Goal: Transaction & Acquisition: Purchase product/service

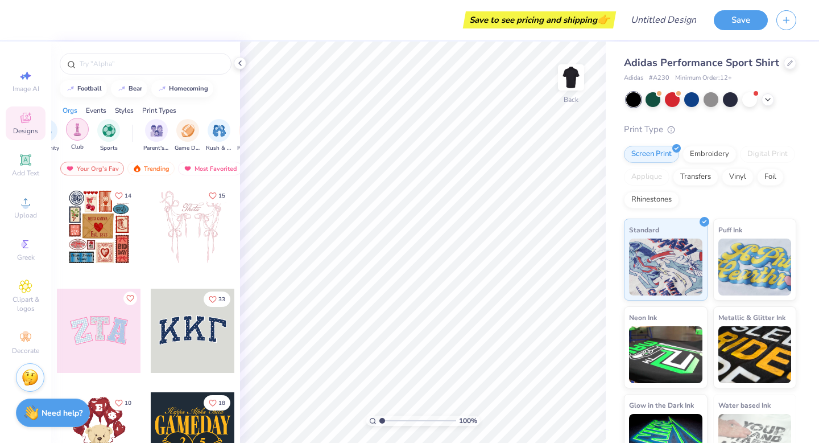
scroll to position [0, 57]
click at [21, 244] on circle at bounding box center [24, 244] width 6 height 6
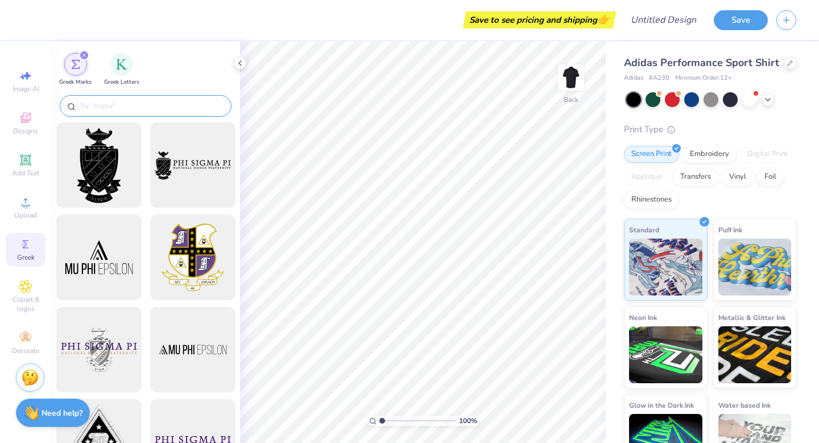
click at [176, 104] on input "text" at bounding box center [152, 105] width 146 height 11
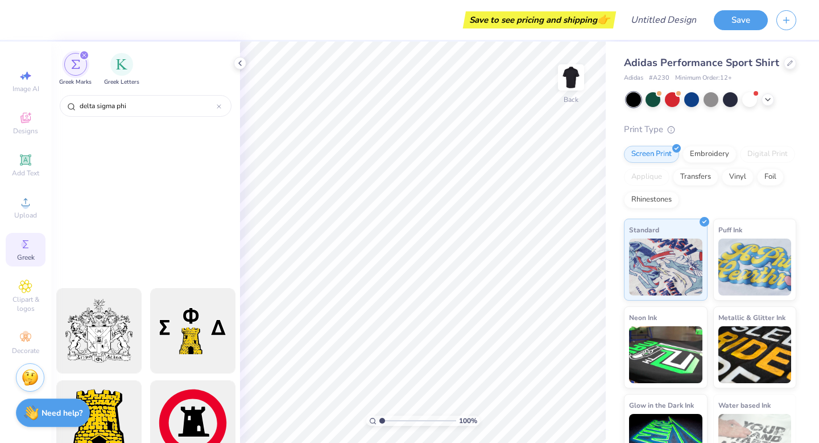
scroll to position [0, 0]
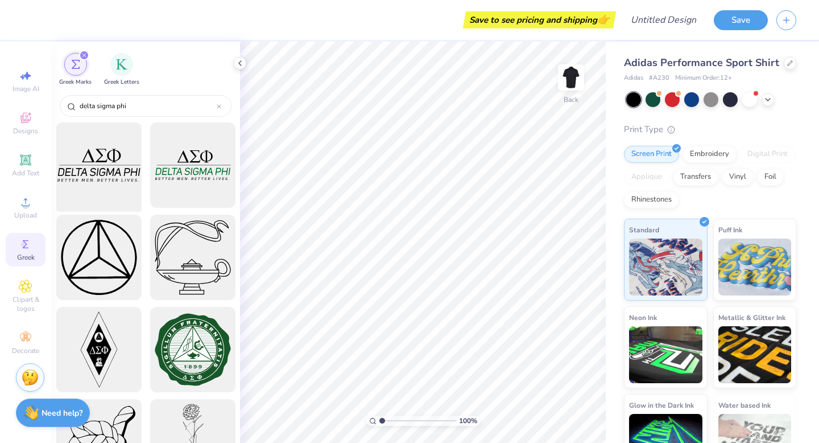
type input "delta sigma phi"
click at [96, 189] on div at bounding box center [99, 165] width 94 height 94
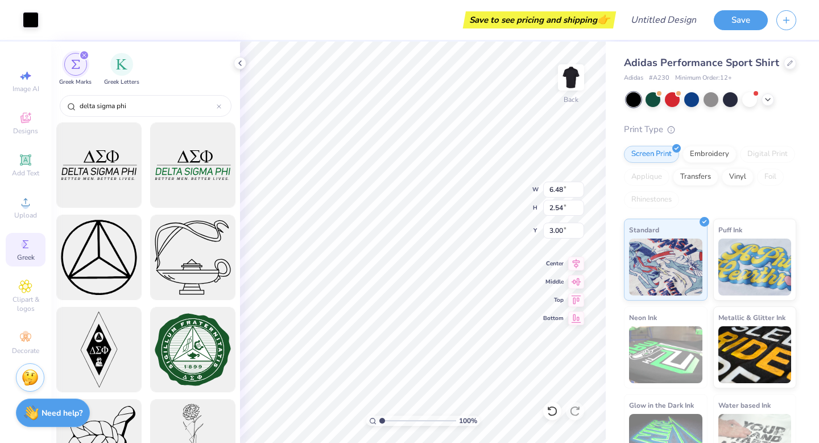
type input "6.48"
type input "2.54"
click at [650, 106] on div at bounding box center [653, 98] width 15 height 15
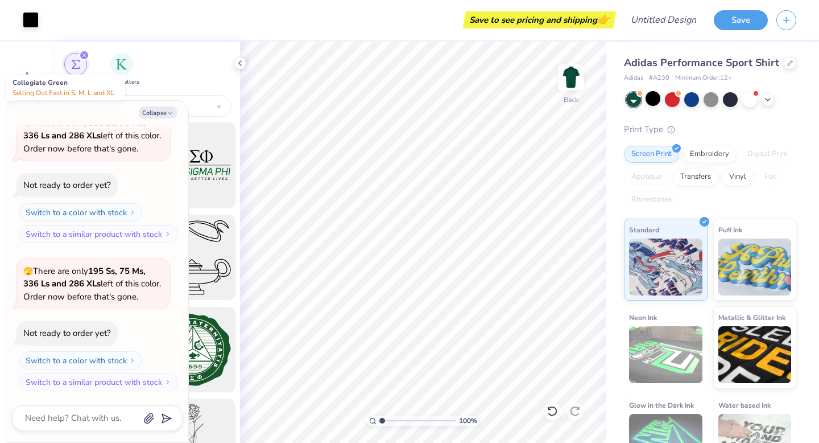
click at [634, 107] on div at bounding box center [633, 99] width 15 height 15
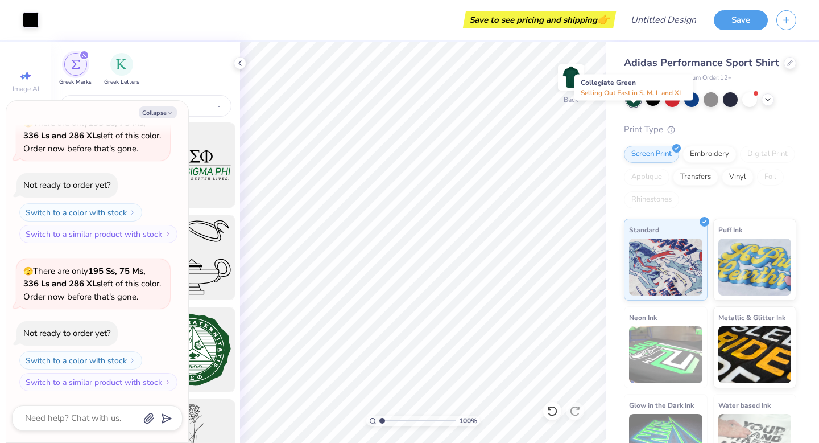
click at [630, 107] on div at bounding box center [633, 99] width 15 height 15
click at [656, 106] on div at bounding box center [653, 98] width 15 height 15
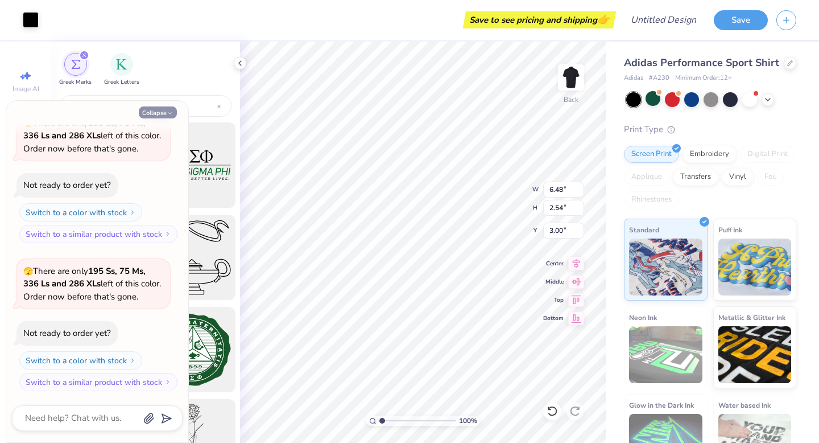
click at [163, 113] on button "Collapse" at bounding box center [158, 112] width 38 height 12
type textarea "x"
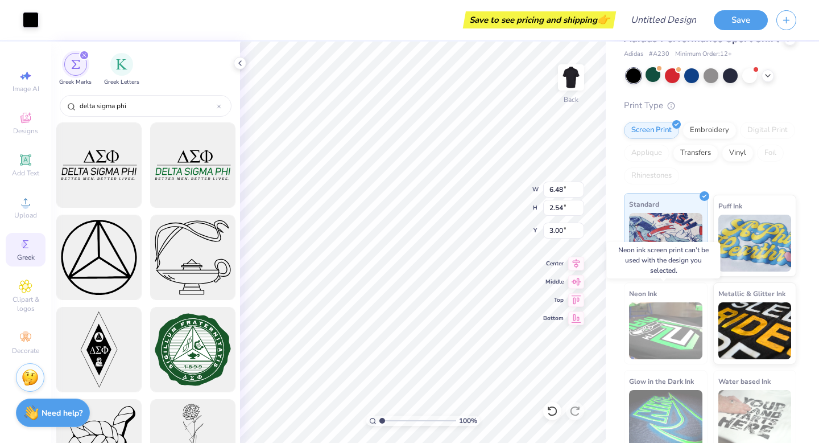
scroll to position [0, 0]
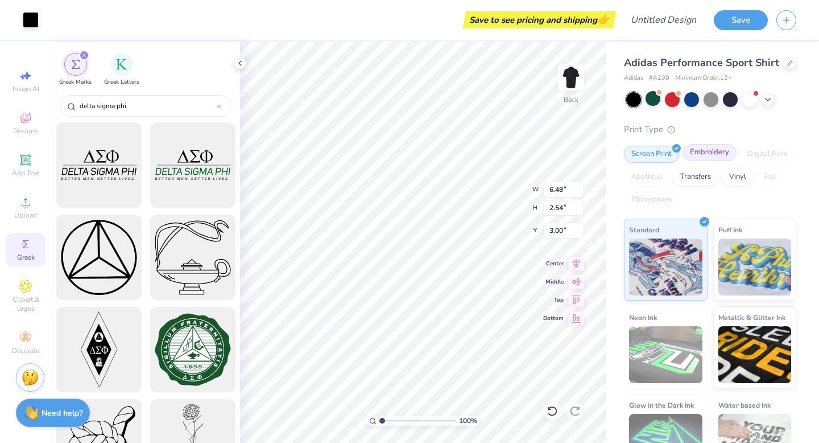
click at [706, 161] on div "Embroidery" at bounding box center [710, 152] width 54 height 17
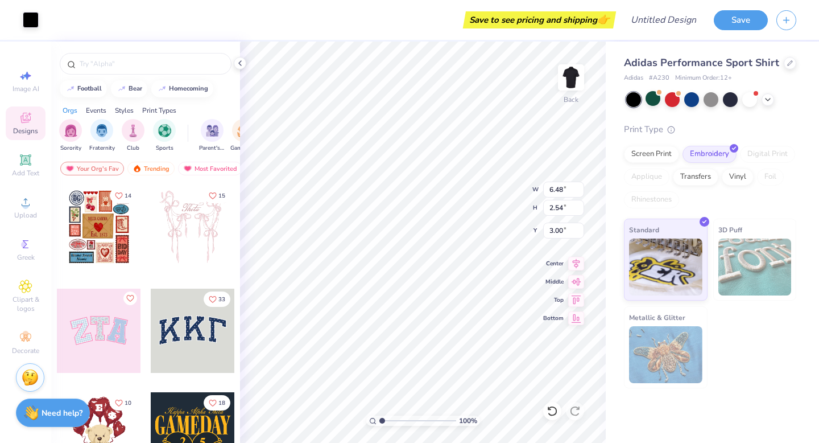
click at [612, 372] on div "Adidas Performance Sport Shirt Adidas # A230 Minimum Order: 12 + Print Type Scr…" at bounding box center [712, 215] width 213 height 347
click at [665, 21] on input "Design Title" at bounding box center [678, 20] width 56 height 23
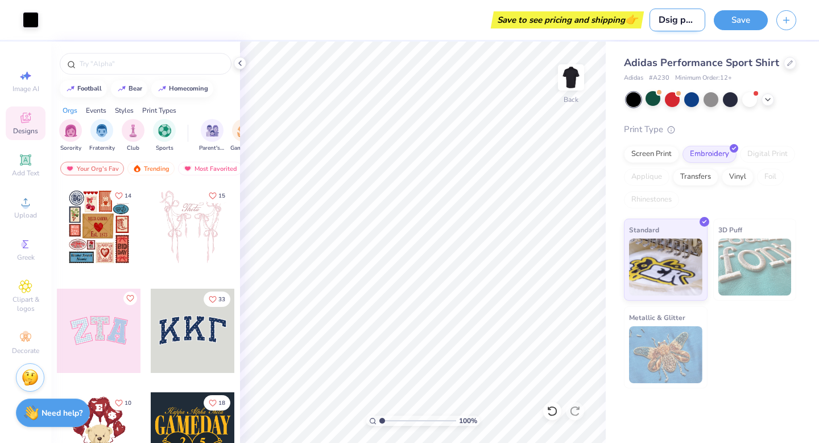
scroll to position [0, 3]
type input "Dsig polo"
click at [28, 262] on div "Greek" at bounding box center [26, 250] width 40 height 34
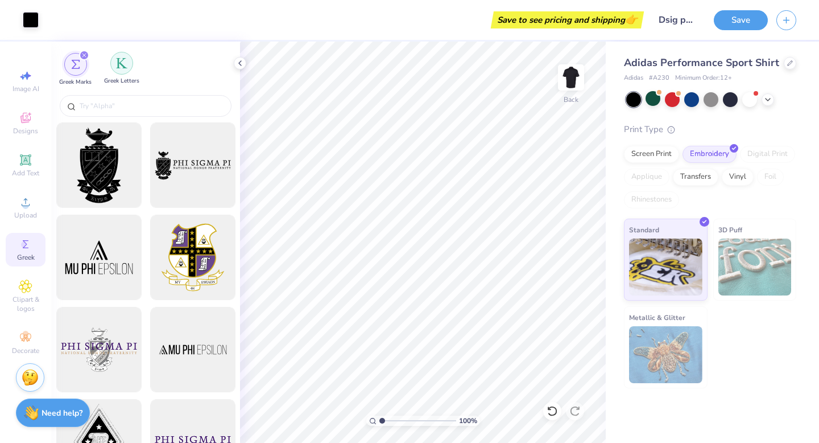
click at [116, 72] on div "filter for Greek Letters" at bounding box center [121, 63] width 23 height 23
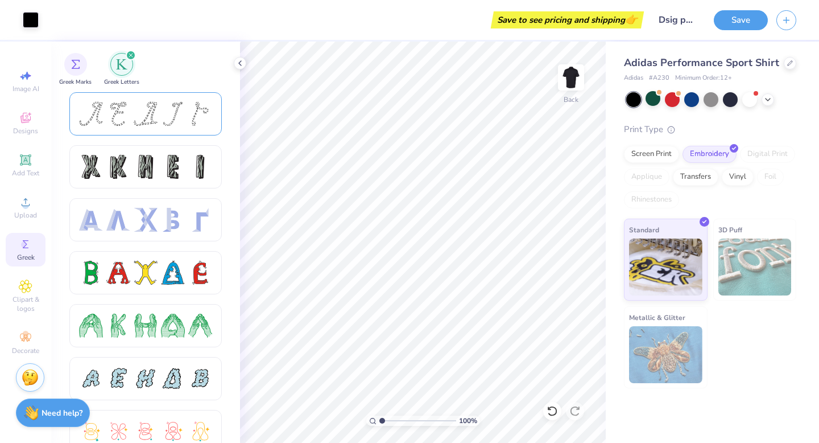
click at [104, 126] on div at bounding box center [145, 113] width 152 height 43
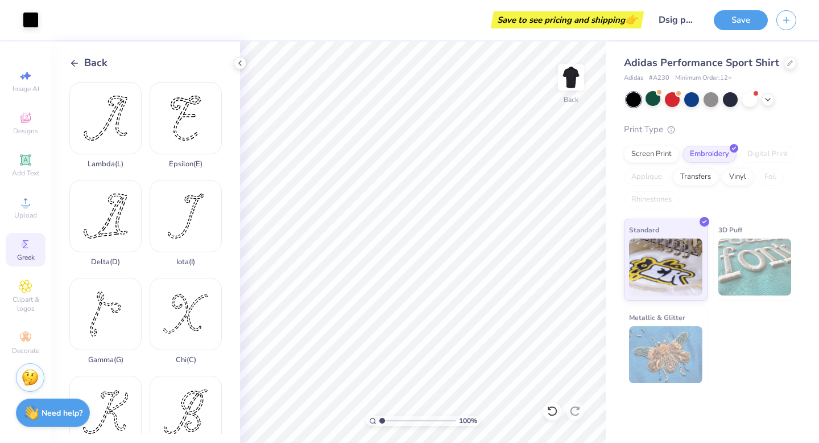
click at [72, 64] on icon at bounding box center [74, 63] width 10 height 10
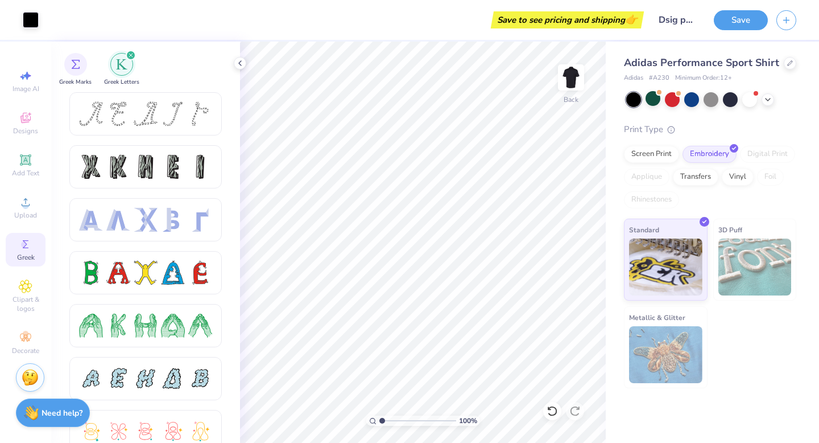
click at [123, 66] on img "filter for Greek Letters" at bounding box center [121, 64] width 11 height 11
click at [25, 234] on div "Greek" at bounding box center [26, 250] width 40 height 34
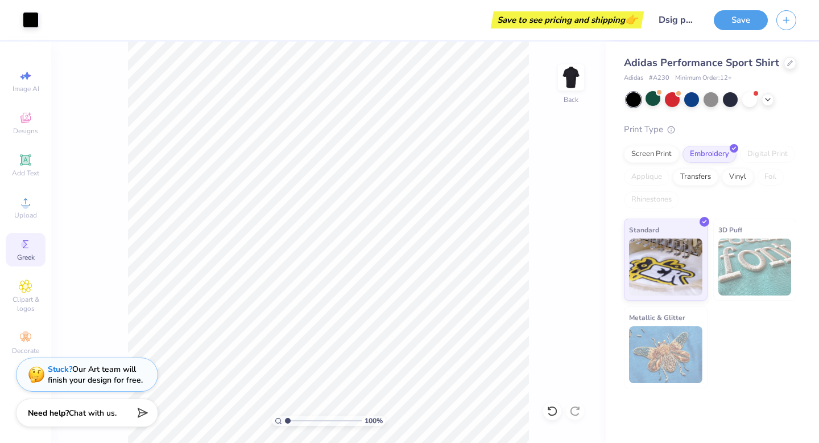
click at [25, 237] on icon at bounding box center [26, 244] width 14 height 14
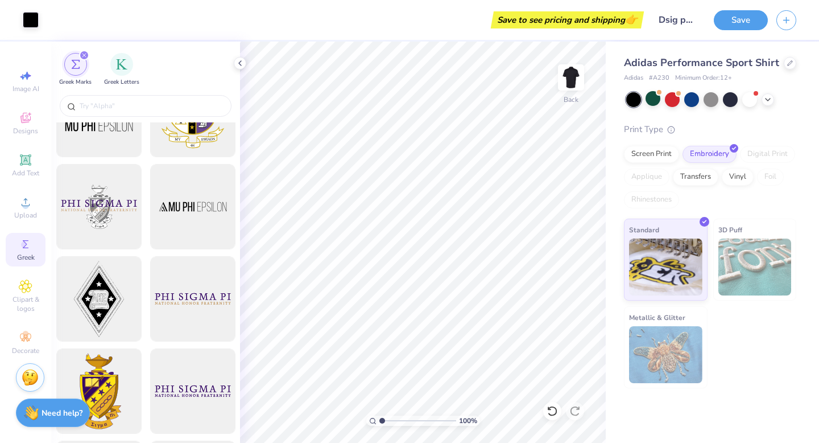
scroll to position [191, 0]
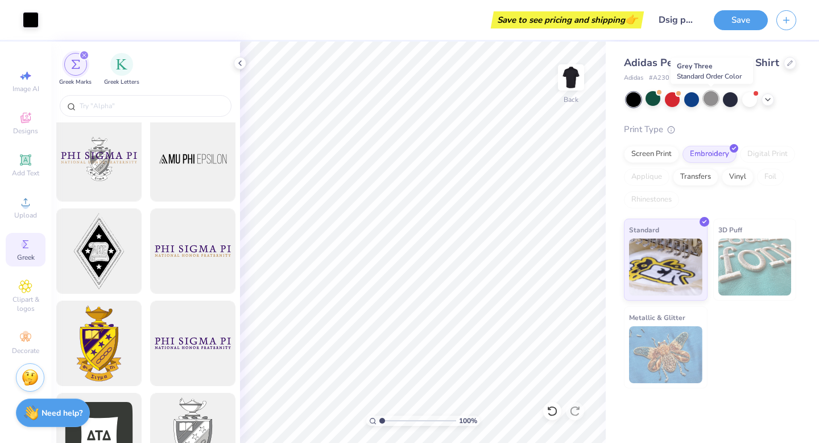
click at [707, 96] on div at bounding box center [711, 98] width 15 height 15
click at [770, 98] on icon at bounding box center [768, 98] width 9 height 9
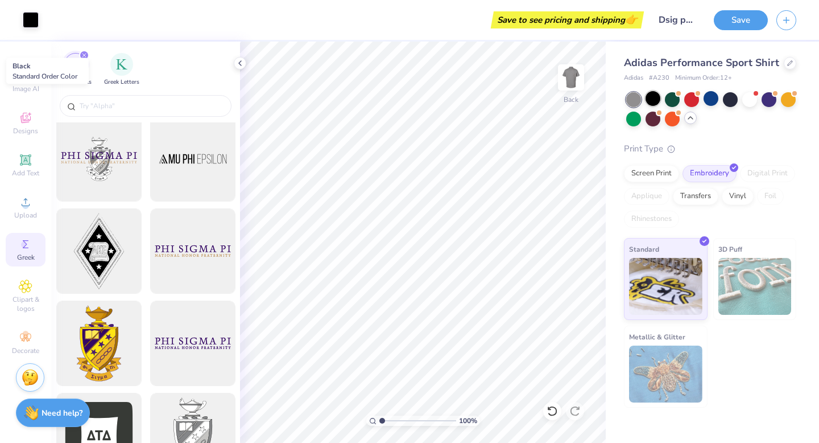
click at [651, 103] on div at bounding box center [653, 98] width 15 height 15
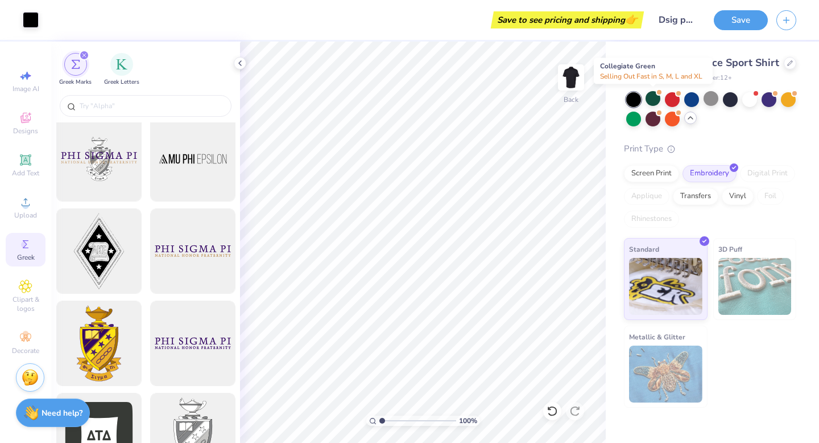
click at [651, 103] on div at bounding box center [653, 98] width 15 height 15
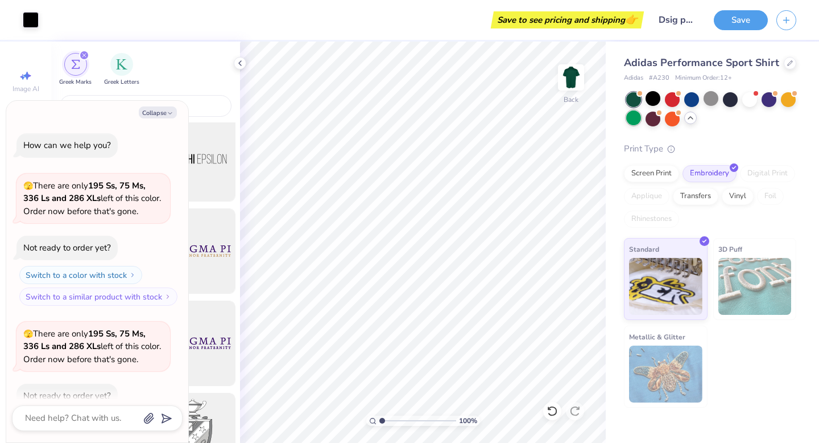
scroll to position [506, 0]
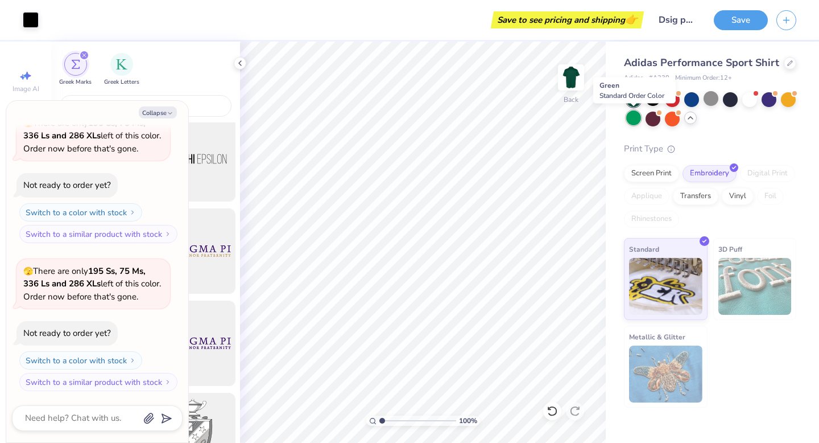
click at [640, 113] on div at bounding box center [633, 117] width 15 height 15
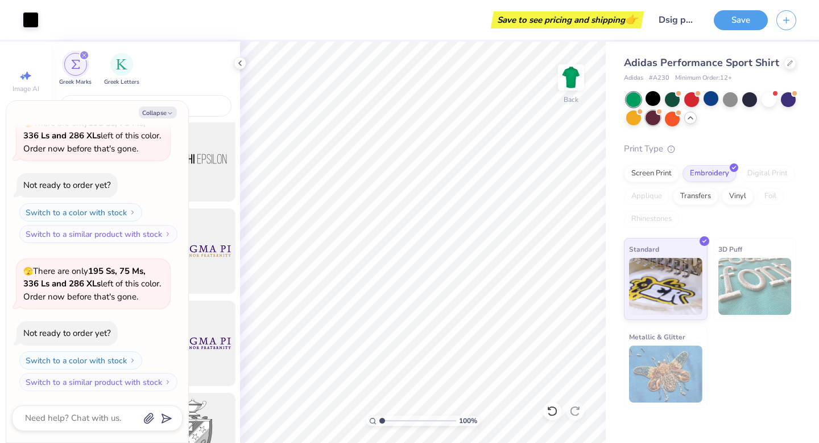
click at [657, 113] on span at bounding box center [659, 112] width 6 height 6
click at [653, 95] on div at bounding box center [653, 98] width 15 height 15
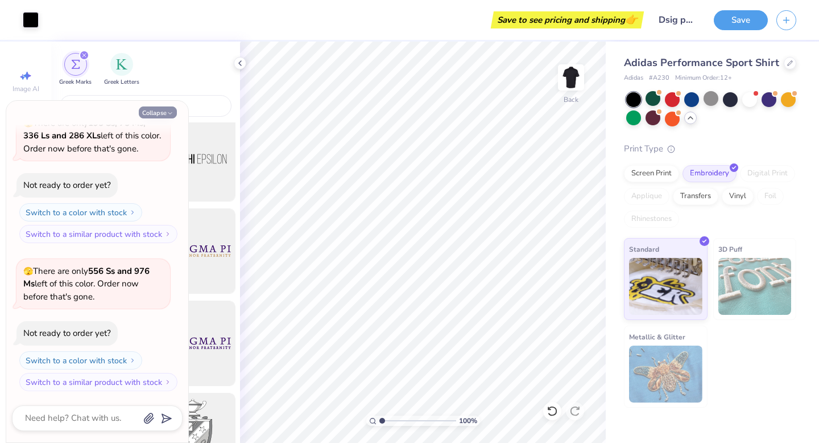
click at [163, 116] on button "Collapse" at bounding box center [158, 112] width 38 height 12
type textarea "x"
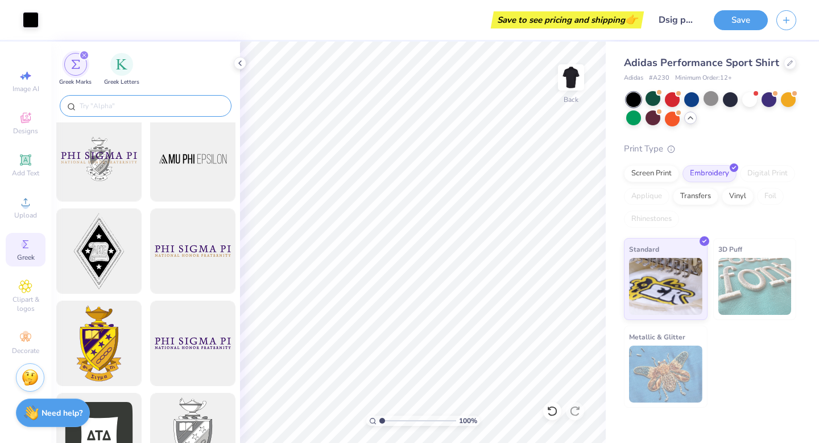
click at [85, 102] on input "text" at bounding box center [152, 105] width 146 height 11
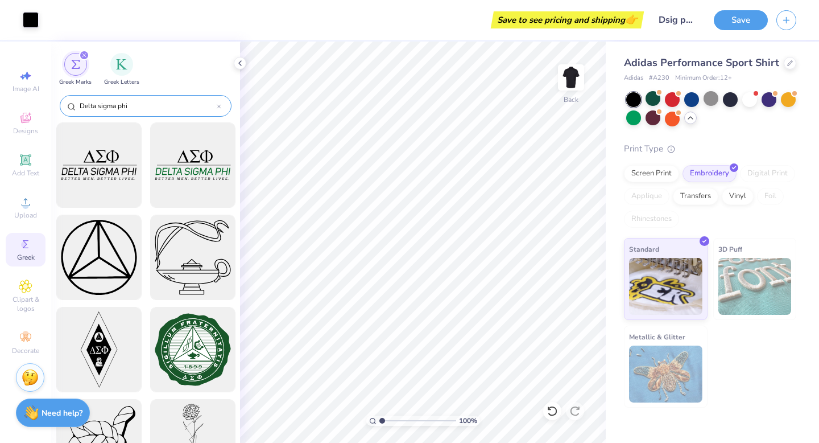
type input "Delta sigma phi"
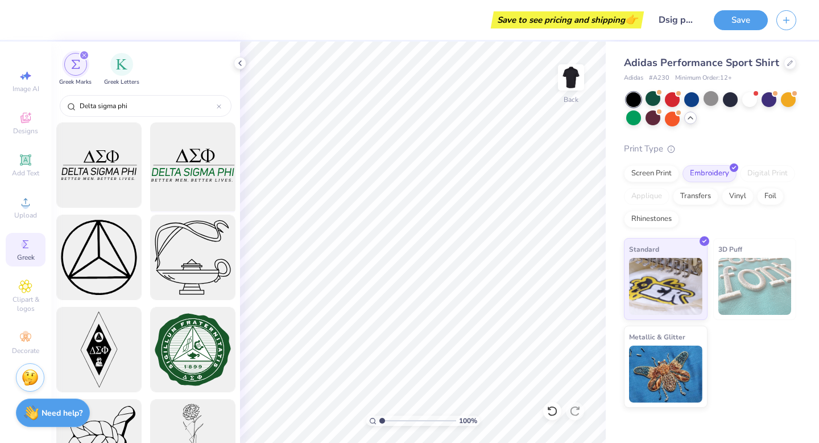
click at [179, 173] on div at bounding box center [193, 165] width 94 height 94
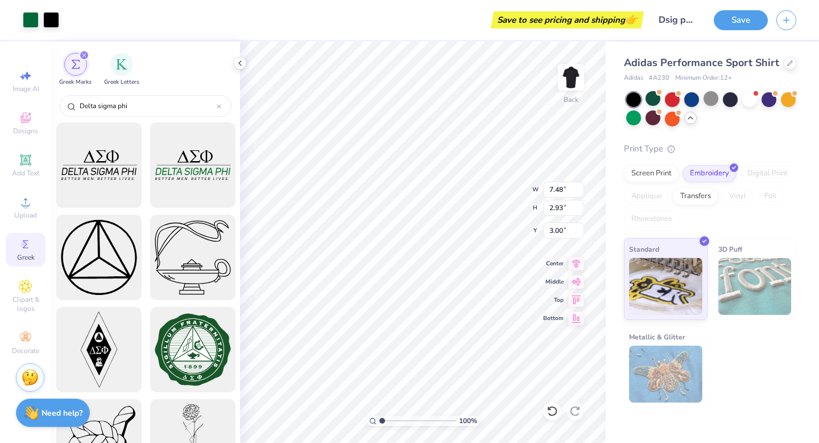
type input "6.84"
type input "2.68"
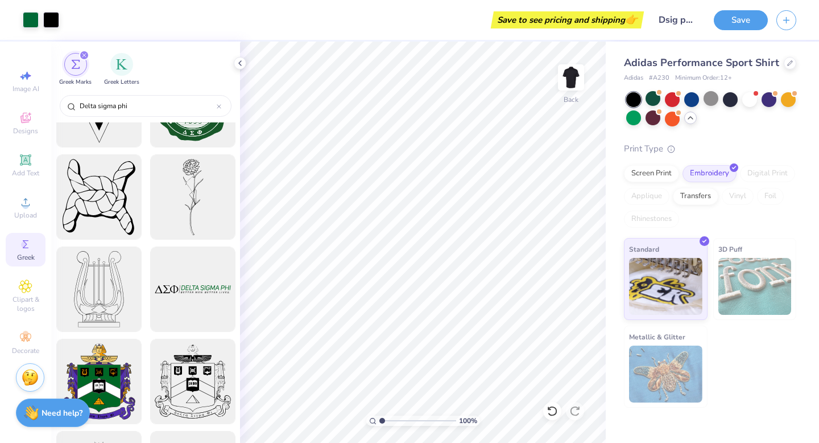
scroll to position [248, 0]
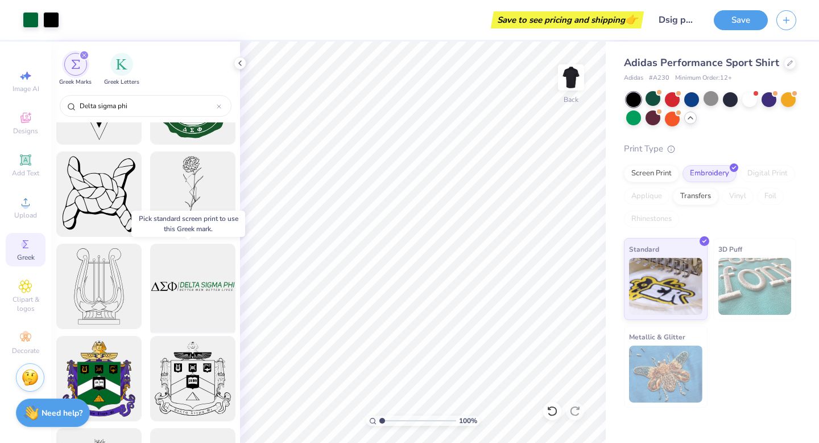
click at [181, 290] on div at bounding box center [193, 287] width 94 height 94
click at [212, 286] on div at bounding box center [193, 287] width 94 height 94
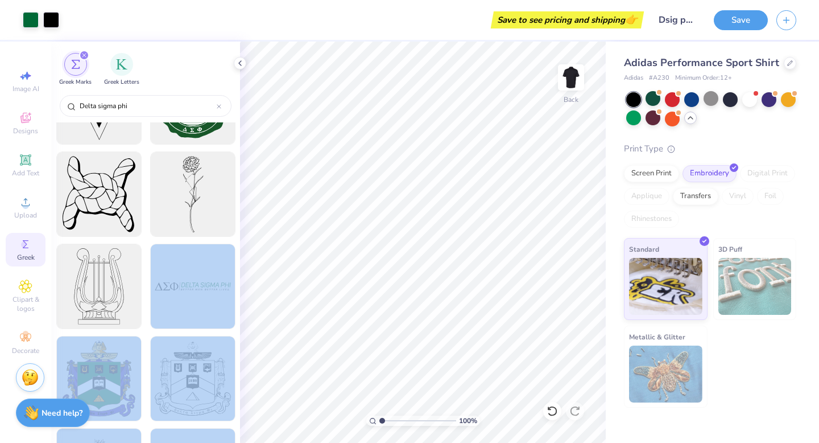
click at [390, 179] on div "Art colors Save to see pricing and shipping 👉 Design Title Dsig polo Save Image…" at bounding box center [409, 221] width 819 height 443
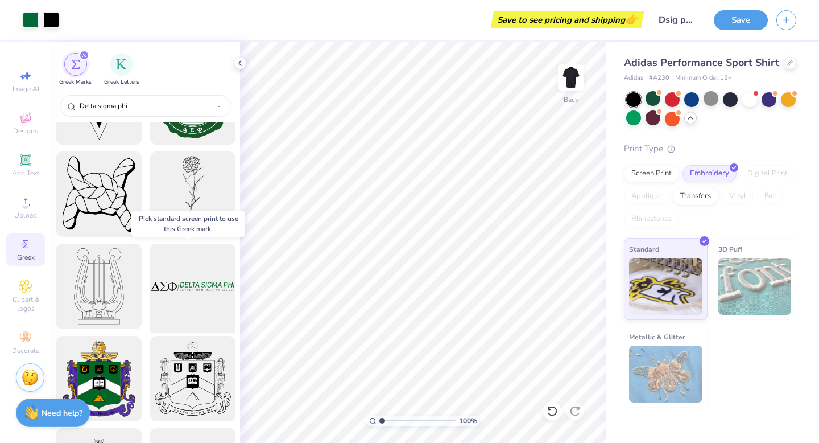
click at [201, 287] on div at bounding box center [193, 287] width 94 height 94
click at [173, 283] on div at bounding box center [193, 287] width 94 height 94
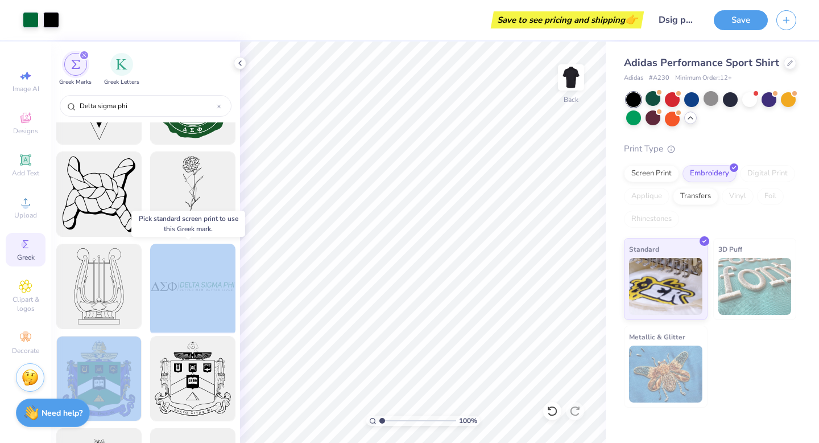
click at [173, 283] on div at bounding box center [193, 287] width 94 height 94
click at [185, 288] on div at bounding box center [193, 287] width 94 height 94
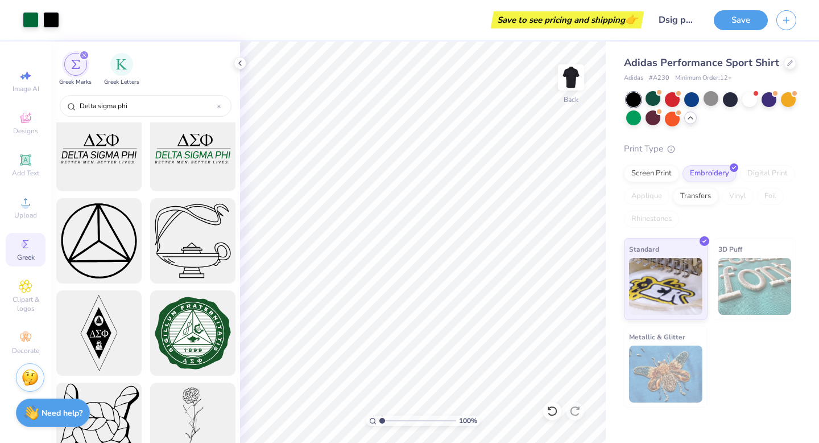
scroll to position [0, 0]
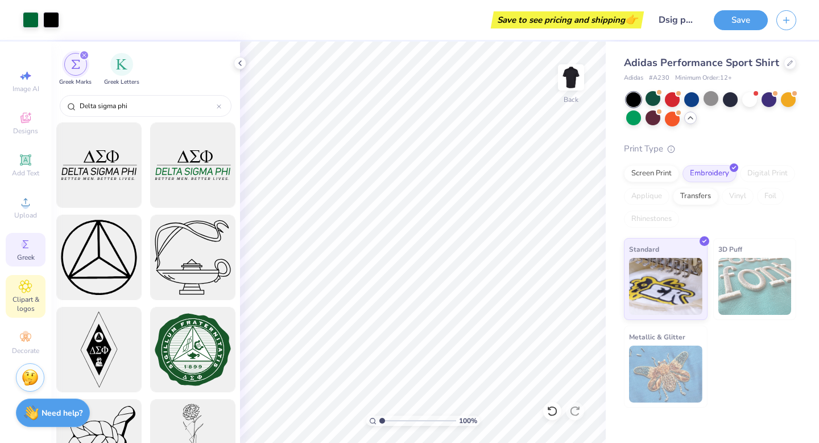
click at [18, 304] on span "Clipart & logos" at bounding box center [26, 304] width 40 height 18
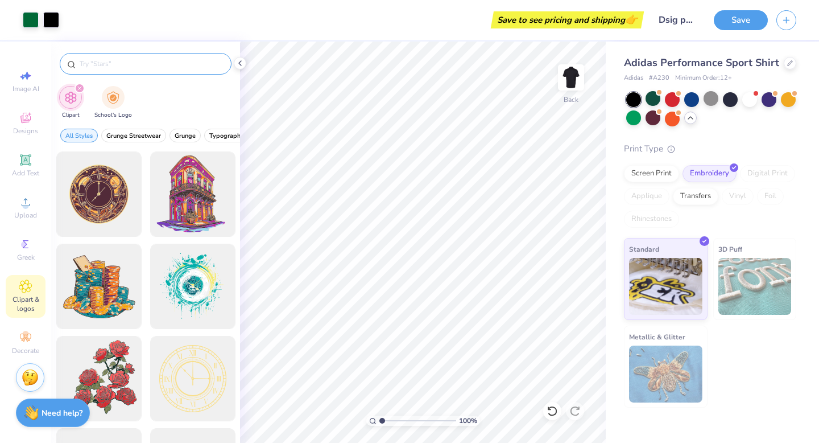
click at [137, 68] on input "text" at bounding box center [152, 63] width 146 height 11
type input "delta sigma phi"
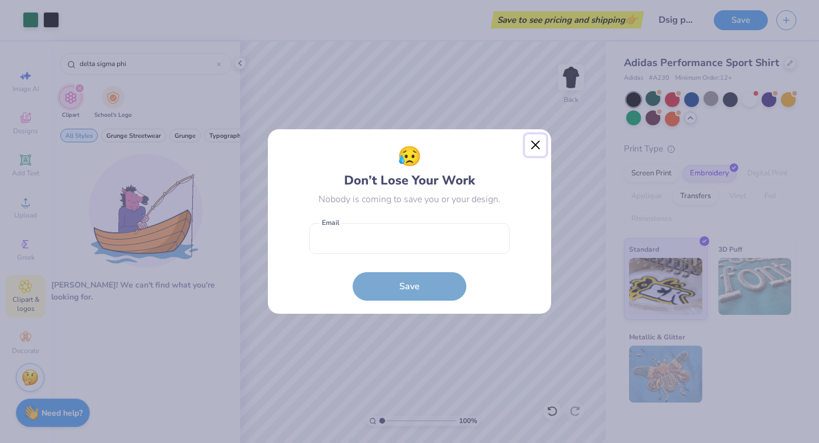
click at [534, 140] on button "Close" at bounding box center [536, 145] width 22 height 22
